Goal: Transaction & Acquisition: Purchase product/service

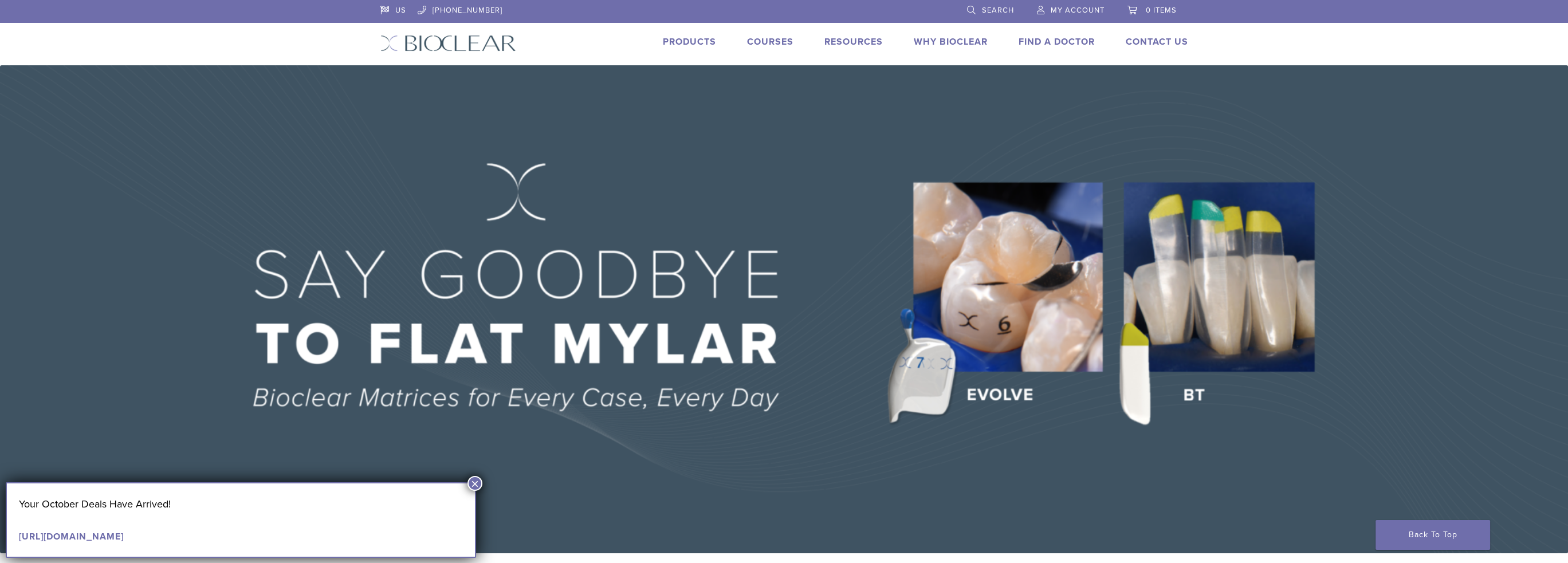
click at [1222, 285] on img at bounding box center [784, 309] width 1568 height 488
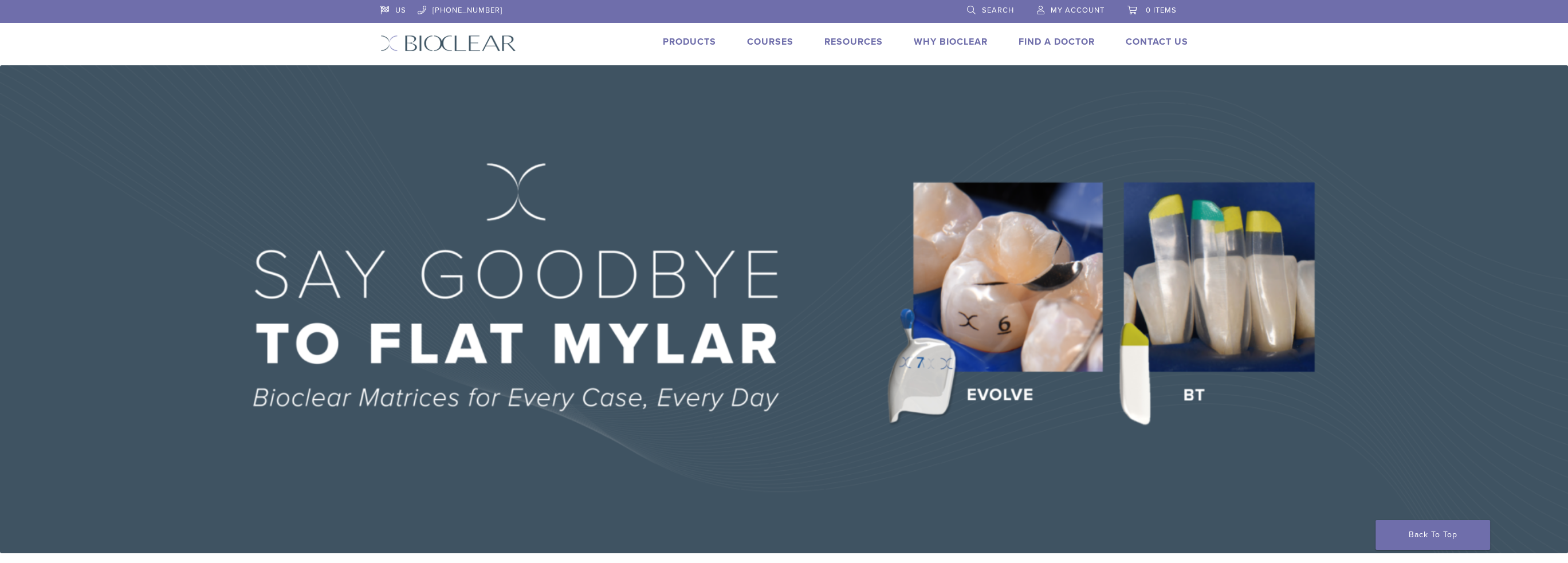
drag, startPoint x: 1253, startPoint y: 350, endPoint x: 1246, endPoint y: 361, distance: 13.0
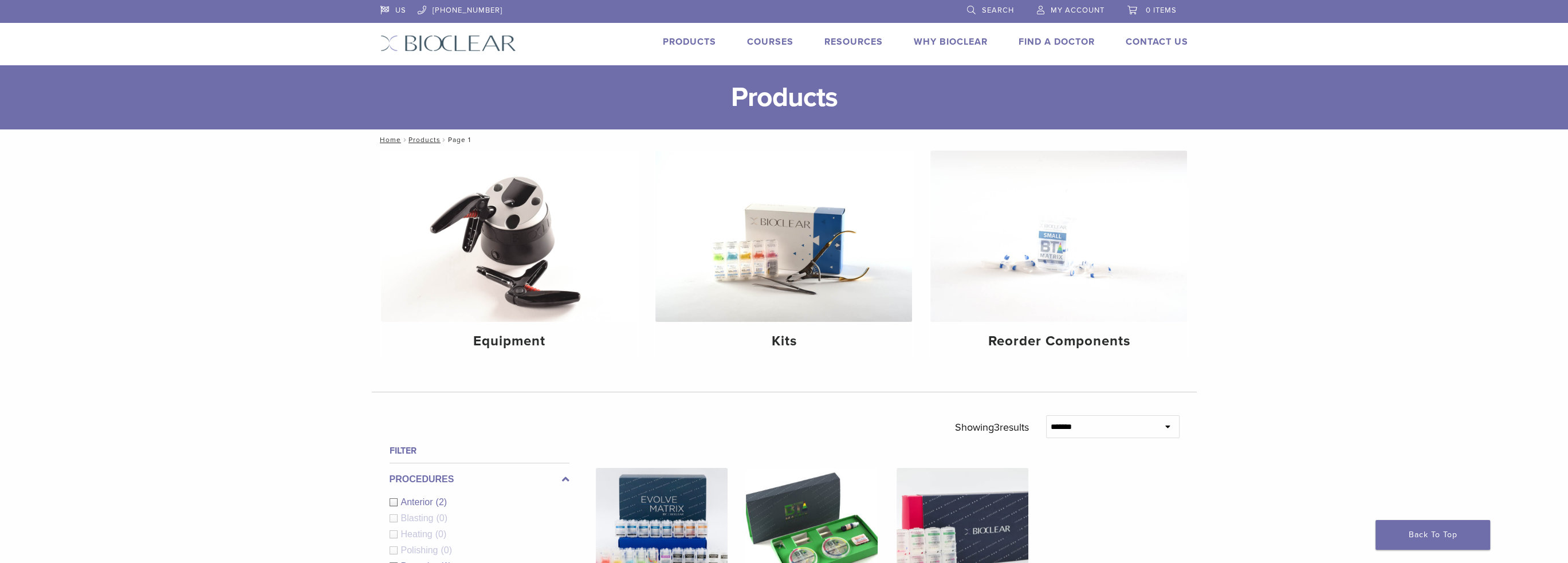
click at [1259, 263] on div "**********" at bounding box center [784, 473] width 1568 height 647
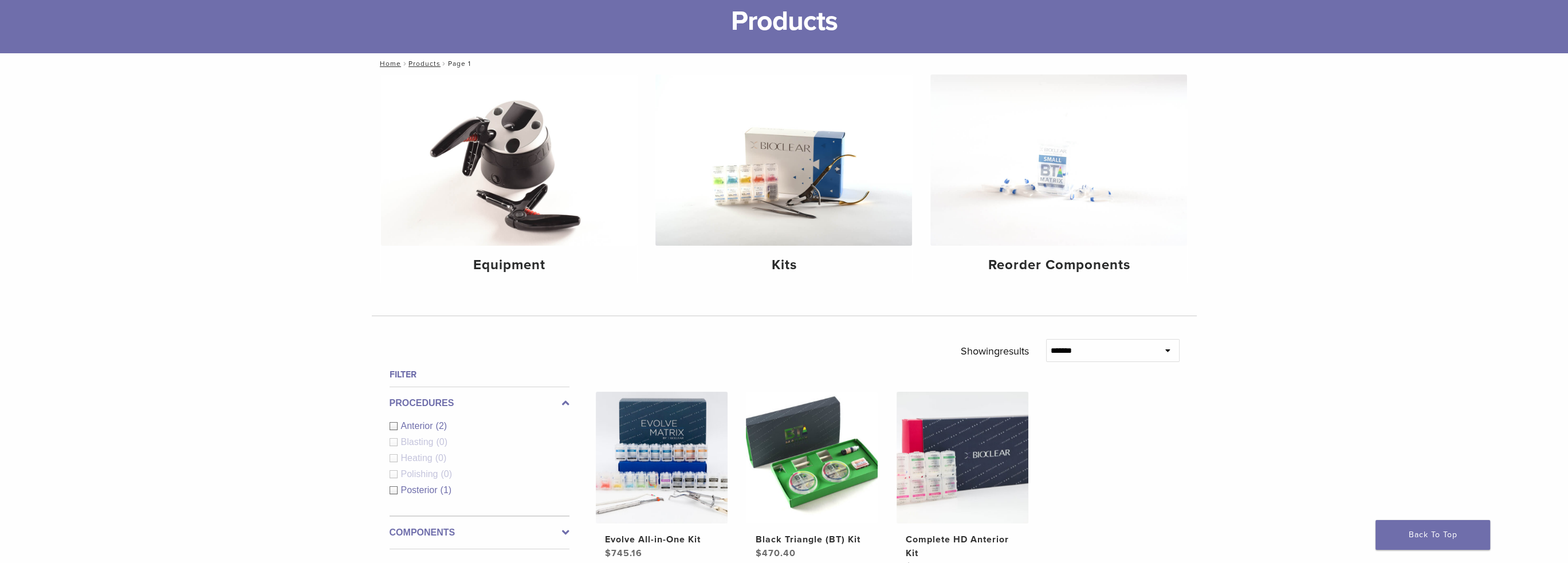
scroll to position [229, 0]
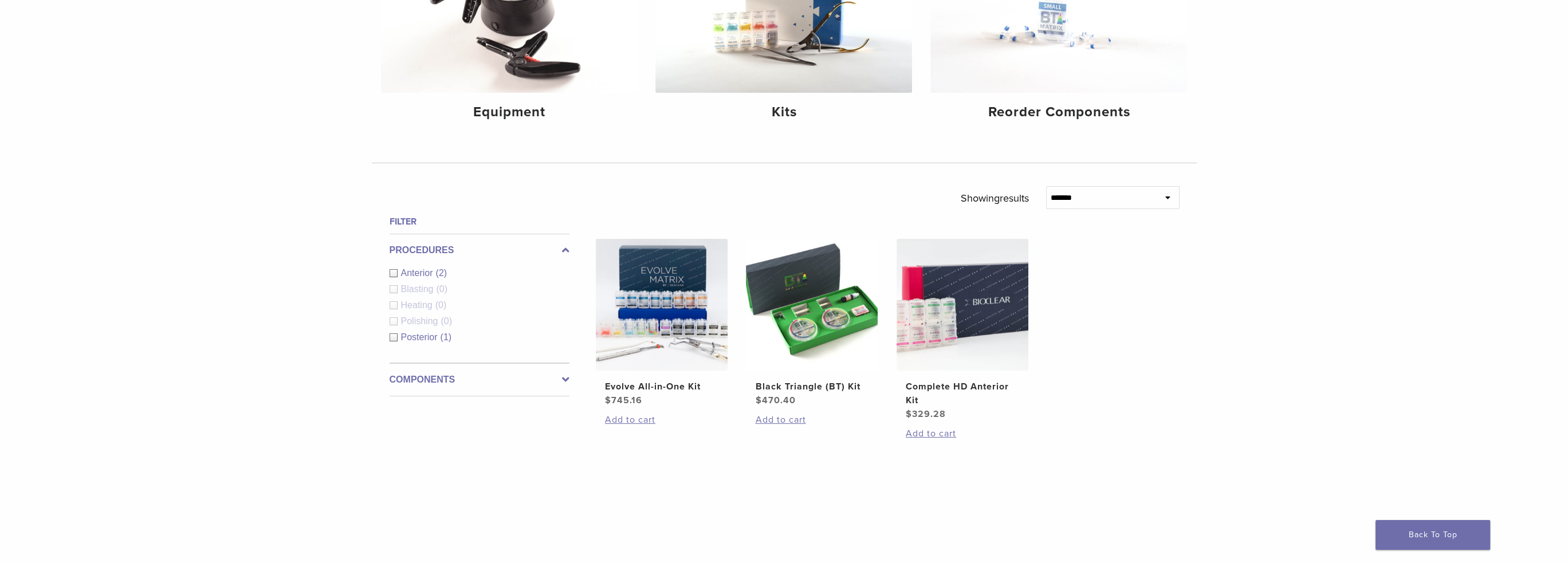
click at [1130, 315] on ul "Evolve All-in-One Kit $ 745.16 Add to cart Black Triangle (BT) Kit $ 470.40 Add…" at bounding box center [888, 352] width 619 height 227
click at [824, 335] on img at bounding box center [812, 304] width 132 height 132
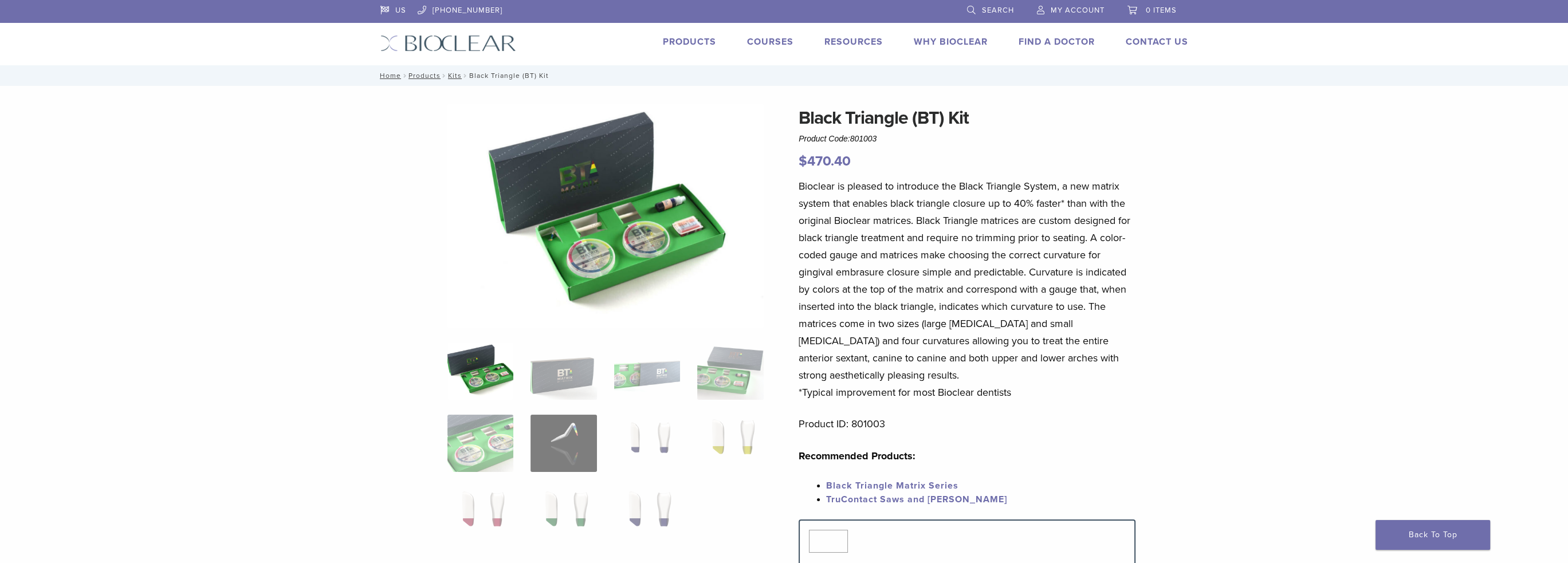
click at [666, 240] on img at bounding box center [605, 215] width 316 height 223
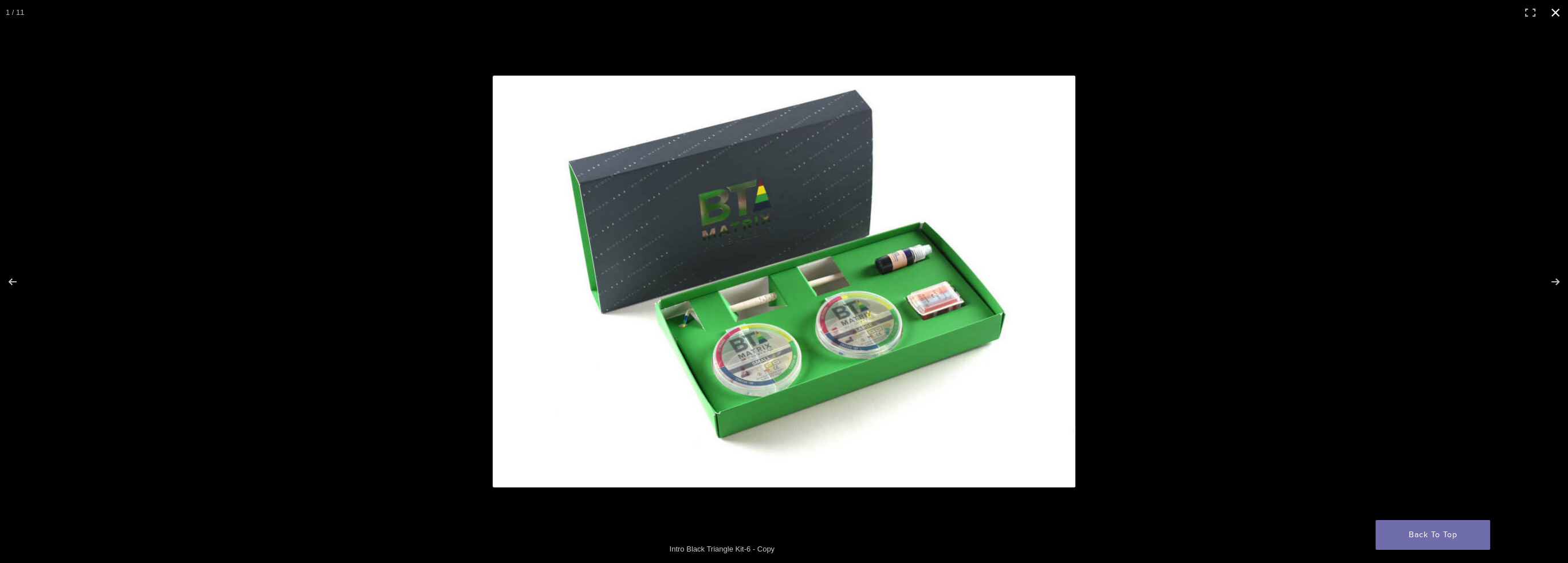
click at [1550, 17] on button "Close (Esc)" at bounding box center [1555, 12] width 25 height 25
